Goal: Navigation & Orientation: Understand site structure

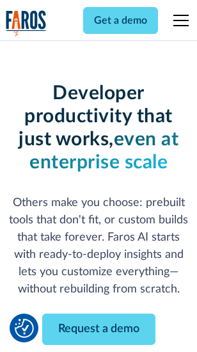
scroll to position [153, 0]
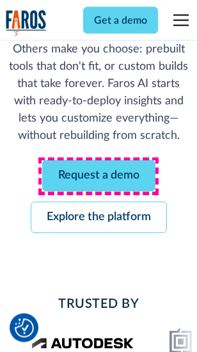
click at [98, 176] on link "Request a demo" at bounding box center [98, 175] width 113 height 31
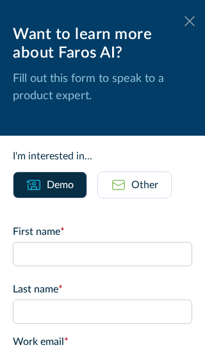
click at [184, 21] on icon at bounding box center [189, 21] width 10 height 10
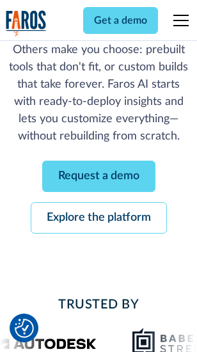
scroll to position [194, 0]
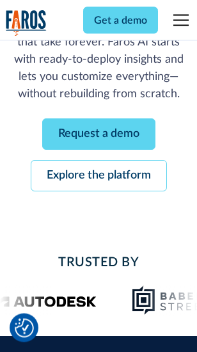
click at [98, 176] on link "Explore the platform" at bounding box center [99, 175] width 136 height 31
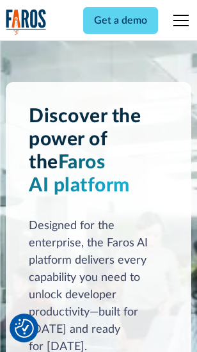
scroll to position [9737, 0]
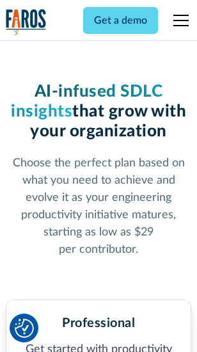
scroll to position [2026, 0]
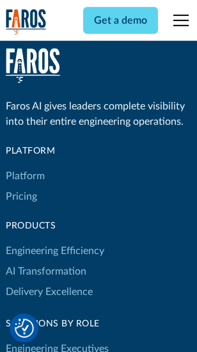
click at [25, 176] on link "Platform" at bounding box center [25, 176] width 39 height 20
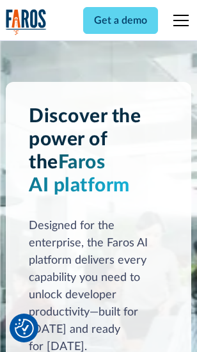
scroll to position [10147, 0]
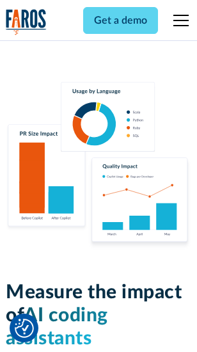
scroll to position [7980, 0]
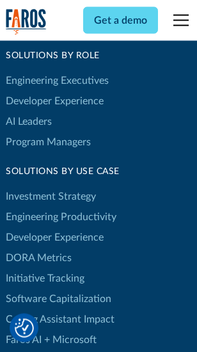
click at [38, 247] on link "DORA Metrics" at bounding box center [39, 257] width 66 height 20
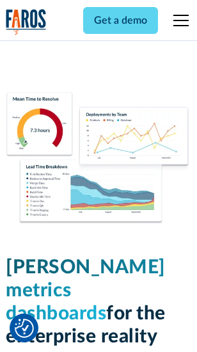
scroll to position [5659, 0]
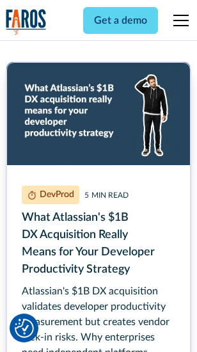
scroll to position [5797, 0]
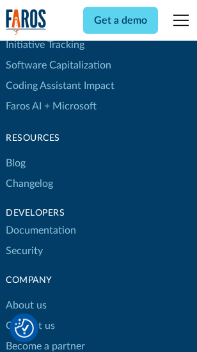
click at [29, 176] on link "Changelog" at bounding box center [29, 183] width 47 height 20
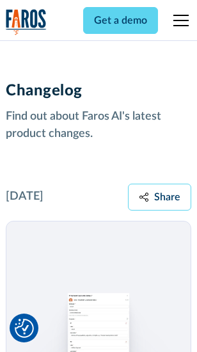
scroll to position [15674, 0]
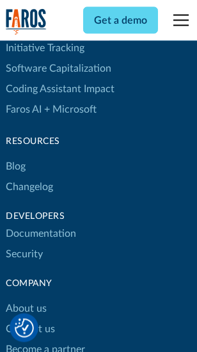
click at [26, 298] on link "About us" at bounding box center [26, 308] width 41 height 20
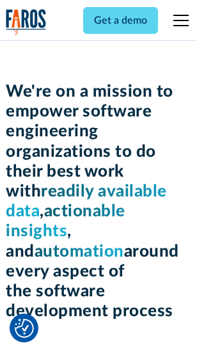
scroll to position [4421, 0]
